Goal: Task Accomplishment & Management: Use online tool/utility

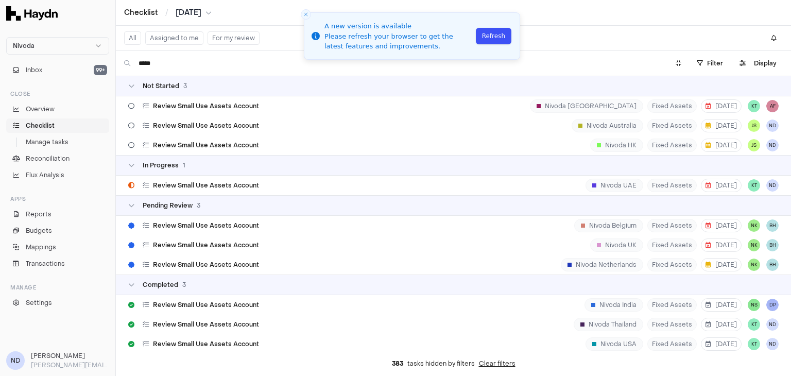
click at [497, 28] on li "A new version is available Please refresh your browser to get the latest featur…" at bounding box center [412, 35] width 216 height 47
click at [498, 37] on button "Refresh" at bounding box center [494, 36] width 36 height 16
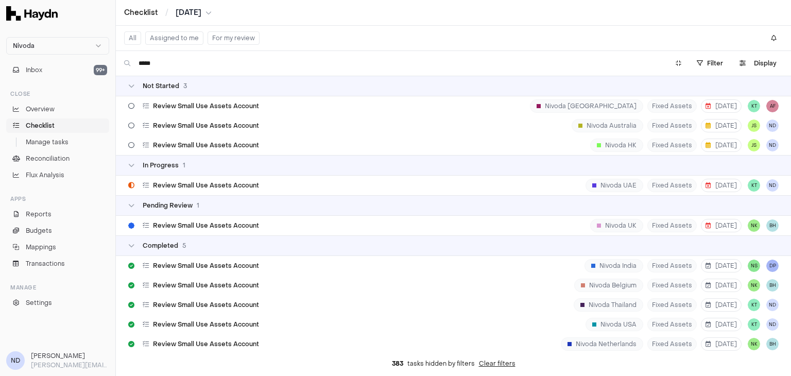
click at [394, 64] on input "*****" at bounding box center [398, 63] width 518 height 16
type input "*"
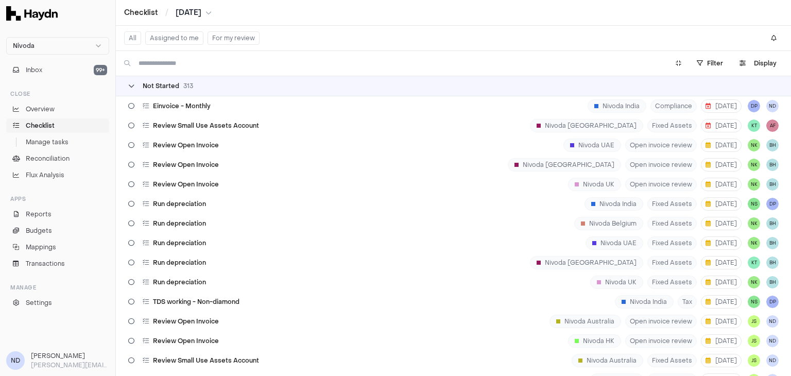
click at [143, 88] on span "Not Started" at bounding box center [161, 86] width 37 height 8
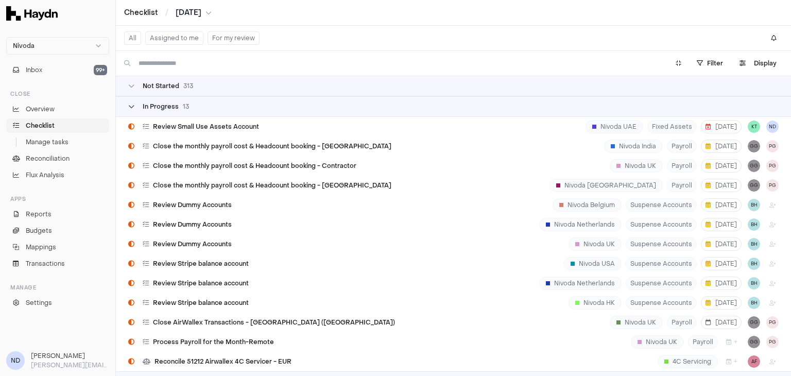
click at [134, 108] on div "In Progress 13" at bounding box center [158, 107] width 61 height 8
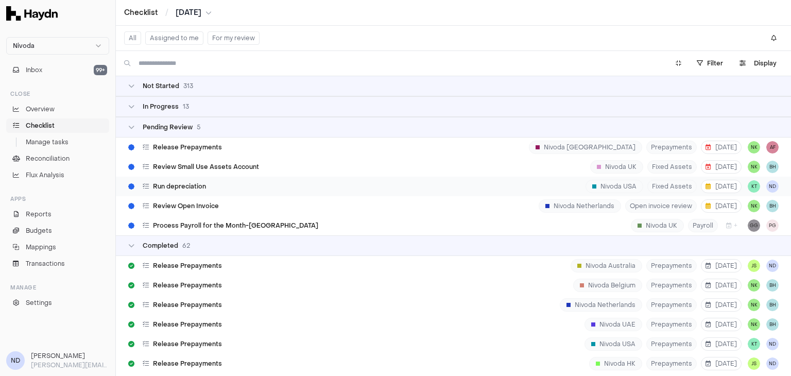
click at [279, 190] on div "Run depreciation Nivoda USA Fixed Assets 3 Sep KT ND" at bounding box center [453, 187] width 675 height 20
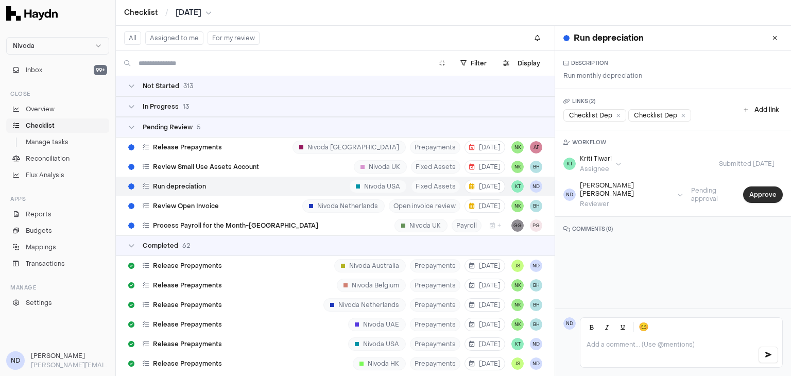
click at [756, 193] on button "Approve" at bounding box center [763, 195] width 40 height 16
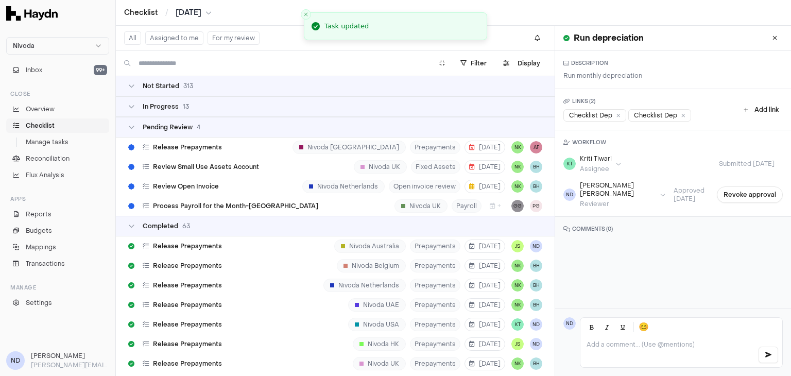
click at [128, 132] on div "Pending Review 4" at bounding box center [335, 127] width 439 height 21
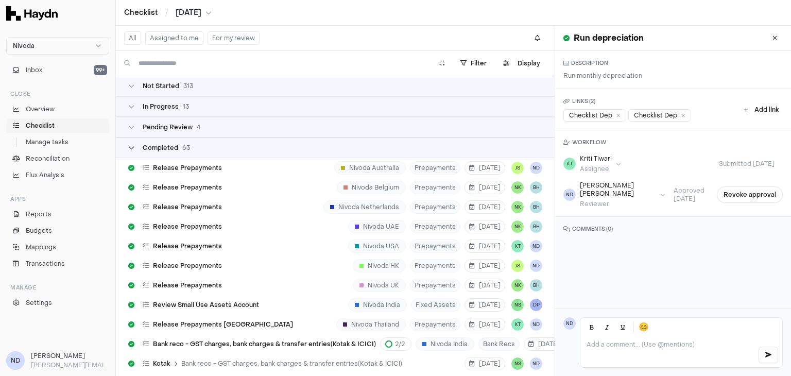
click at [133, 147] on icon at bounding box center [131, 148] width 6 height 6
